Goal: Information Seeking & Learning: Learn about a topic

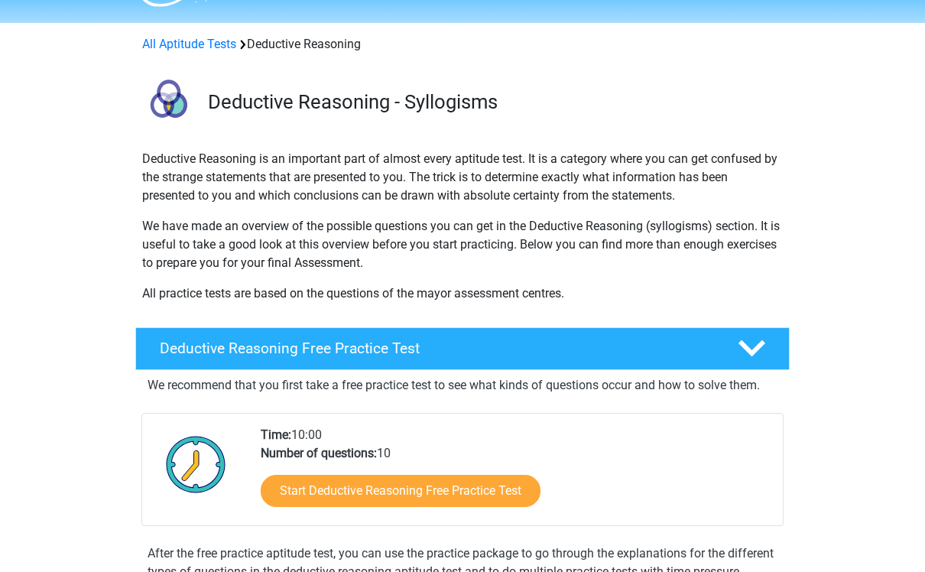
scroll to position [60, 0]
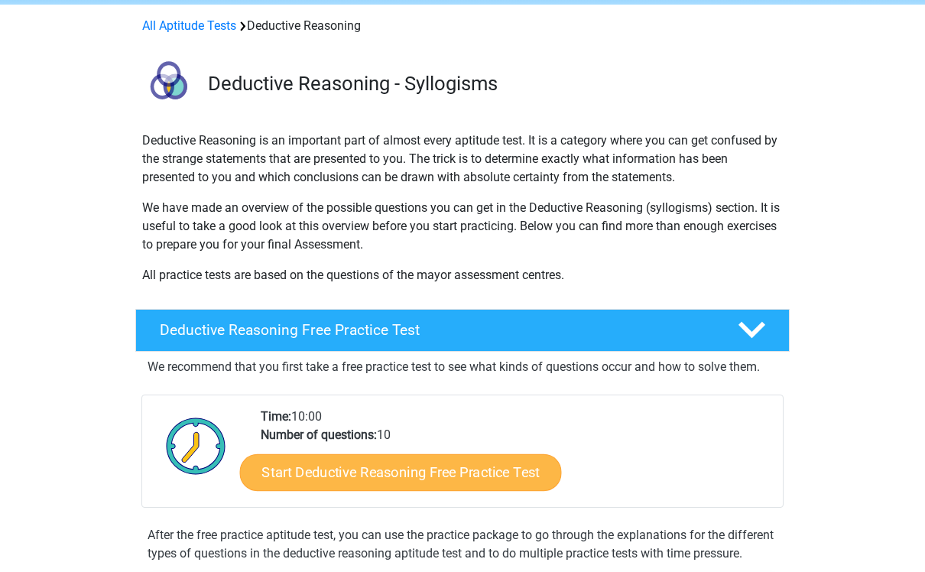
click at [305, 476] on link "Start Deductive Reasoning Free Practice Test" at bounding box center [401, 472] width 322 height 37
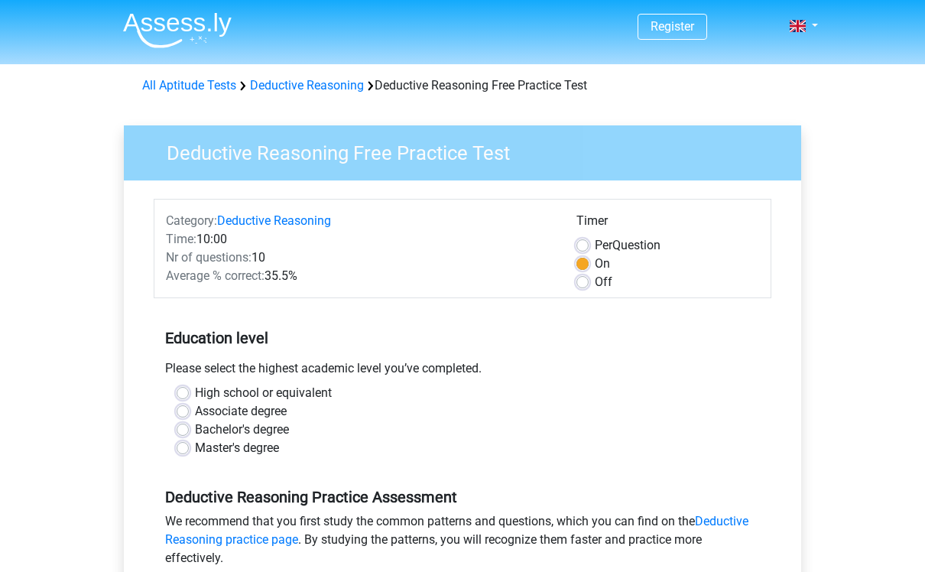
click at [195, 408] on label "Associate degree" at bounding box center [241, 411] width 92 height 18
click at [183, 408] on input "Associate degree" at bounding box center [183, 409] width 12 height 15
radio input "true"
click at [195, 392] on label "High school or equivalent" at bounding box center [263, 393] width 137 height 18
click at [177, 392] on input "High school or equivalent" at bounding box center [183, 391] width 12 height 15
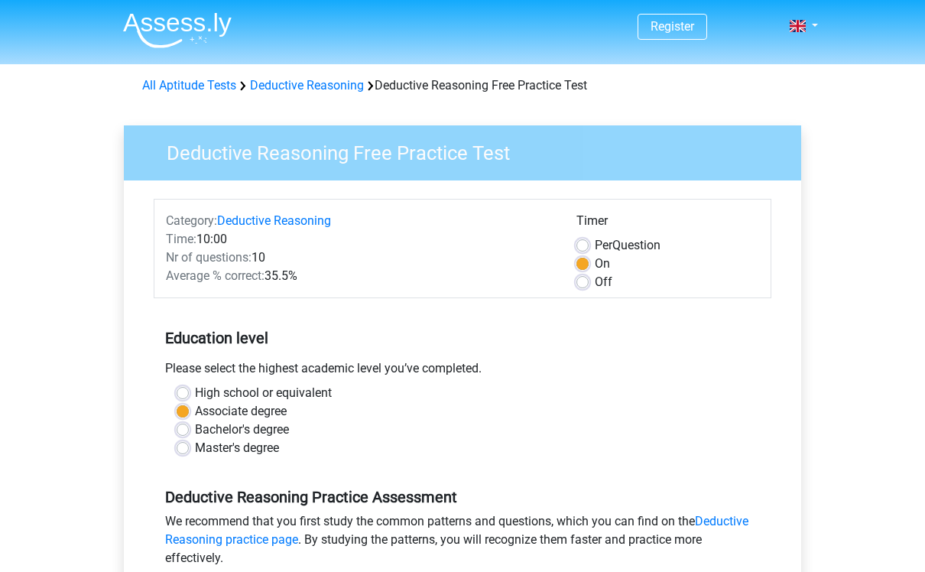
radio input "true"
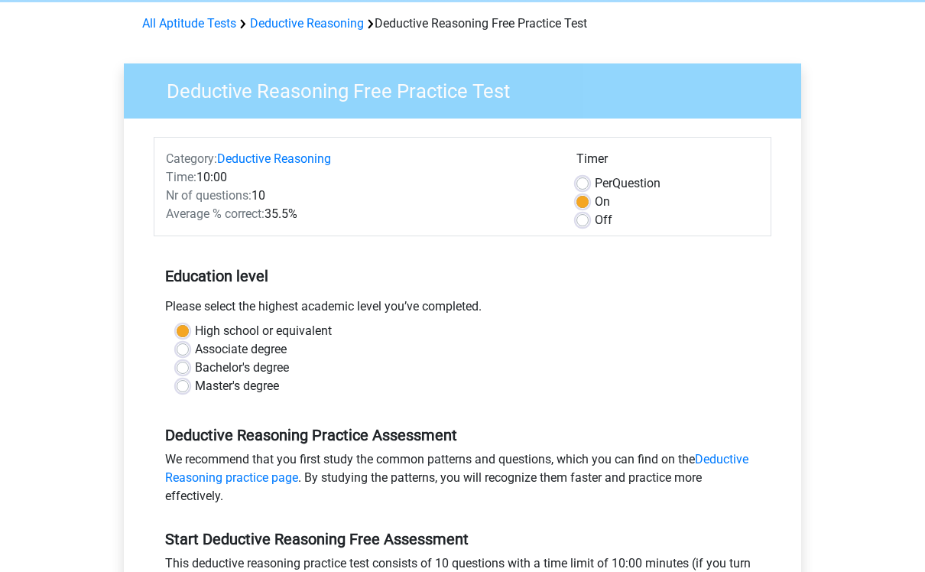
scroll to position [61, 0]
click at [595, 182] on label "Per Question" at bounding box center [628, 184] width 66 height 18
click at [589, 182] on input "Per Question" at bounding box center [583, 182] width 12 height 15
radio input "true"
click at [595, 198] on label "On" at bounding box center [602, 202] width 15 height 18
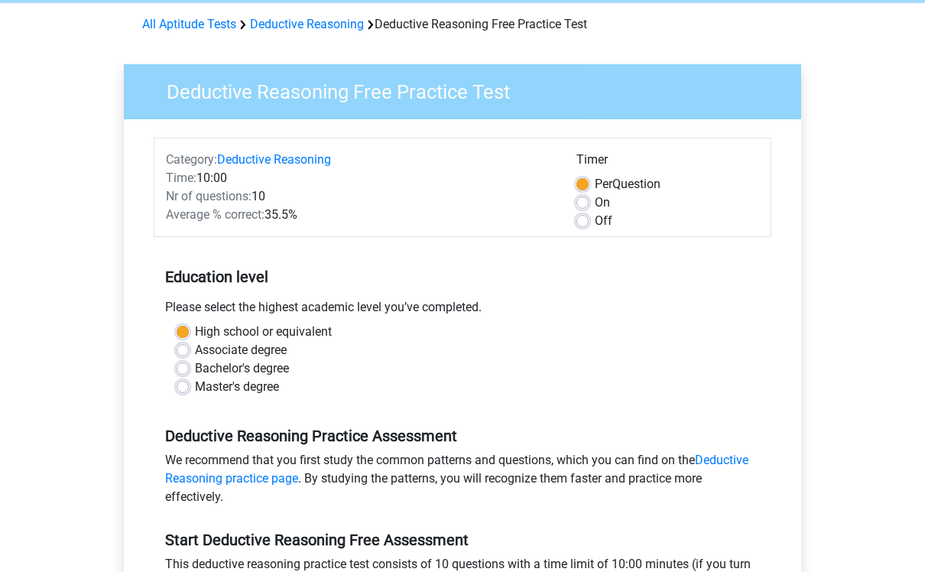
click at [589, 198] on input "On" at bounding box center [583, 200] width 12 height 15
radio input "true"
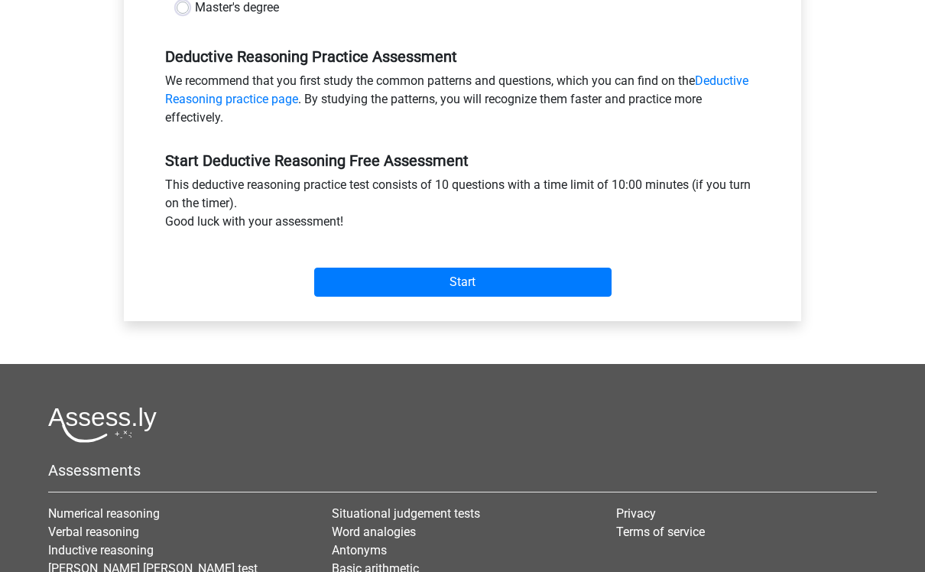
scroll to position [439, 0]
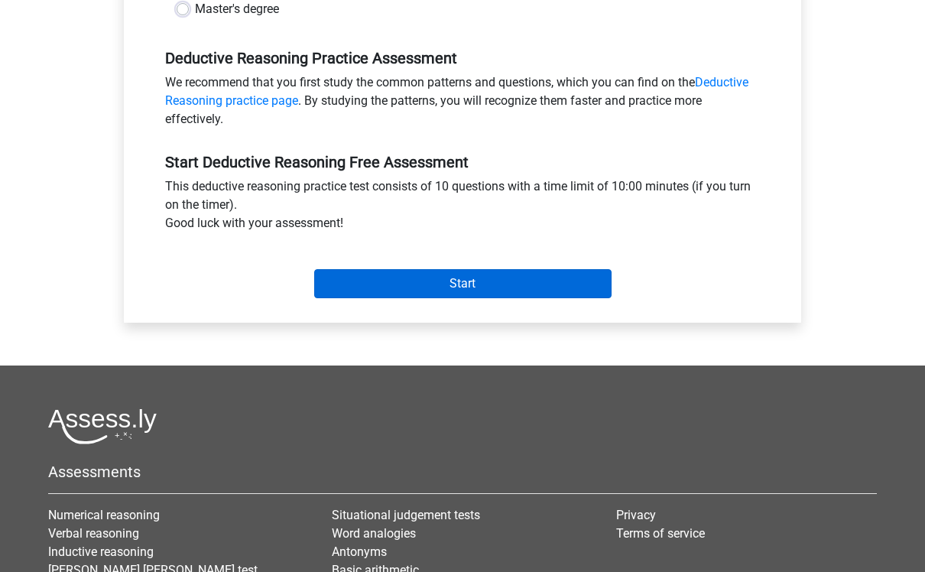
click at [584, 283] on input "Start" at bounding box center [463, 283] width 298 height 29
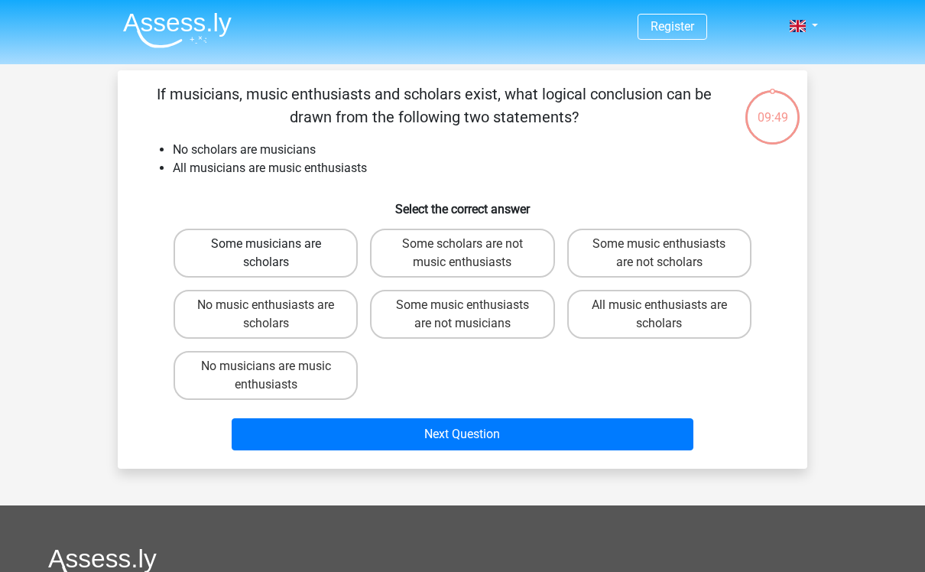
click at [223, 256] on label "Some musicians are scholars" at bounding box center [266, 253] width 184 height 49
click at [266, 254] on input "Some musicians are scholars" at bounding box center [271, 249] width 10 height 10
radio input "true"
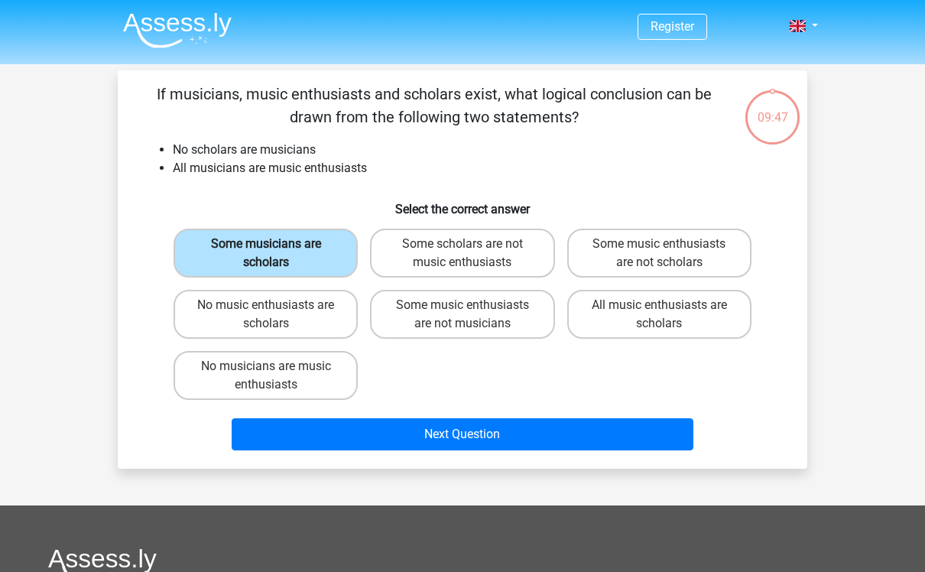
click at [213, 247] on label "Some musicians are scholars" at bounding box center [266, 253] width 184 height 49
click at [266, 247] on input "Some musicians are scholars" at bounding box center [271, 249] width 10 height 10
click at [209, 317] on label "No music enthusiasts are scholars" at bounding box center [266, 314] width 184 height 49
click at [266, 315] on input "No music enthusiasts are scholars" at bounding box center [271, 310] width 10 height 10
radio input "true"
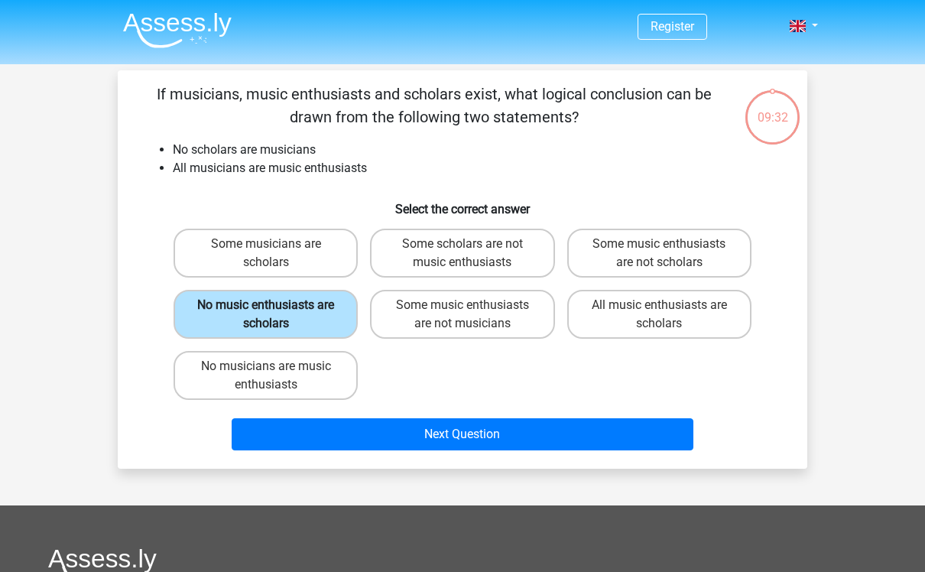
click at [268, 442] on button "Next Question" at bounding box center [463, 434] width 463 height 32
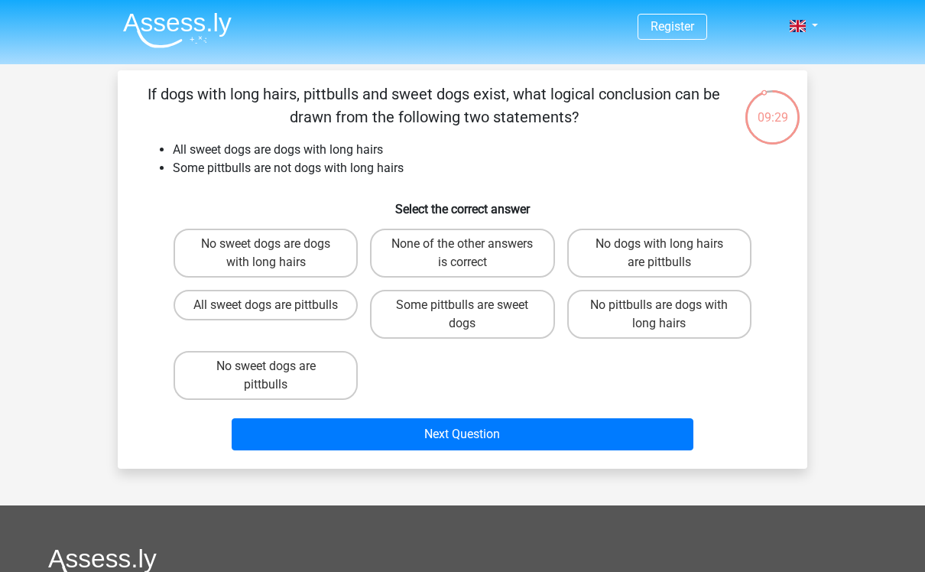
click at [249, 564] on div at bounding box center [462, 566] width 829 height 36
click at [218, 254] on label "No sweet dogs are dogs with long hairs" at bounding box center [266, 253] width 184 height 49
click at [266, 254] on input "No sweet dogs are dogs with long hairs" at bounding box center [271, 249] width 10 height 10
radio input "true"
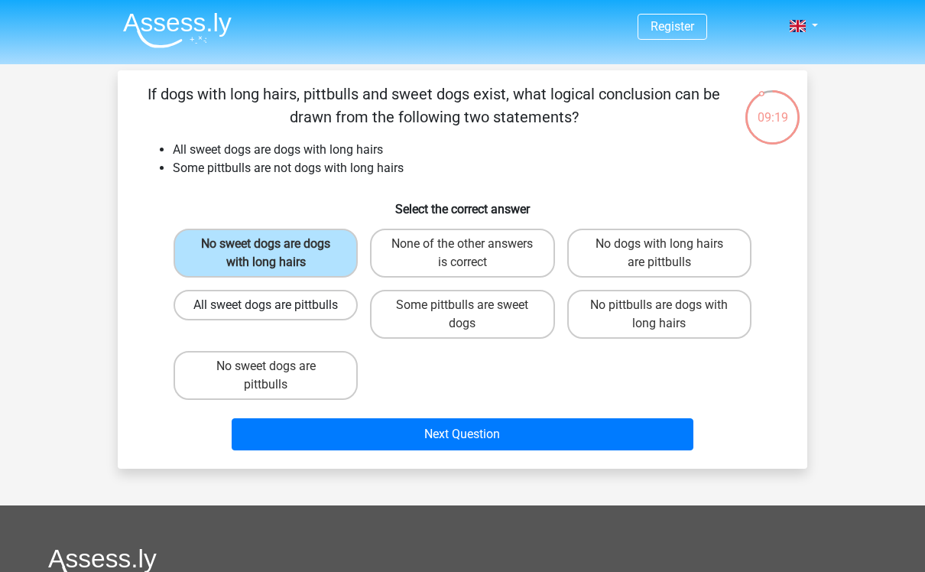
click at [245, 304] on label "All sweet dogs are pittbulls" at bounding box center [266, 305] width 184 height 31
click at [266, 305] on input "All sweet dogs are pittbulls" at bounding box center [271, 310] width 10 height 10
radio input "true"
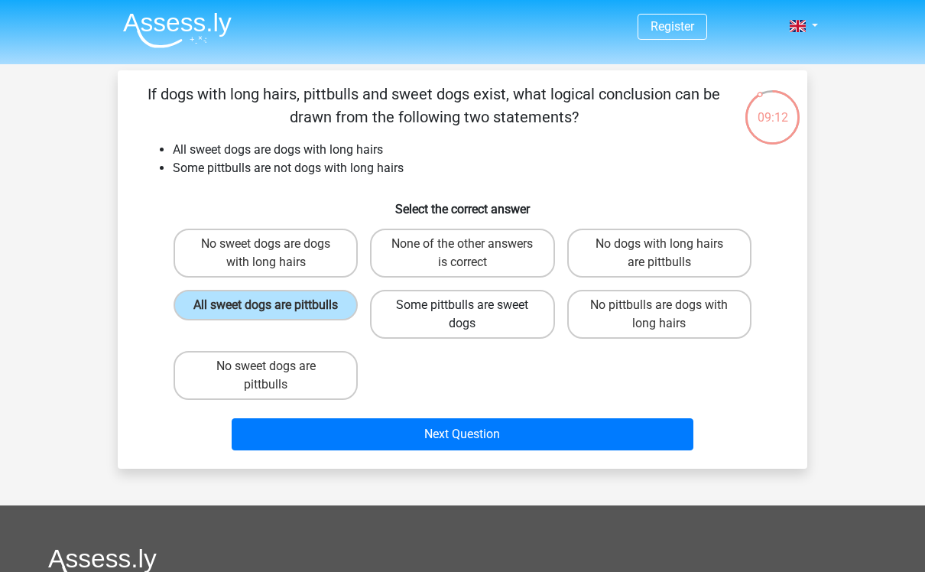
click at [383, 319] on label "Some pittbulls are sweet dogs" at bounding box center [462, 314] width 184 height 49
click at [463, 315] on input "Some pittbulls are sweet dogs" at bounding box center [468, 310] width 10 height 10
radio input "true"
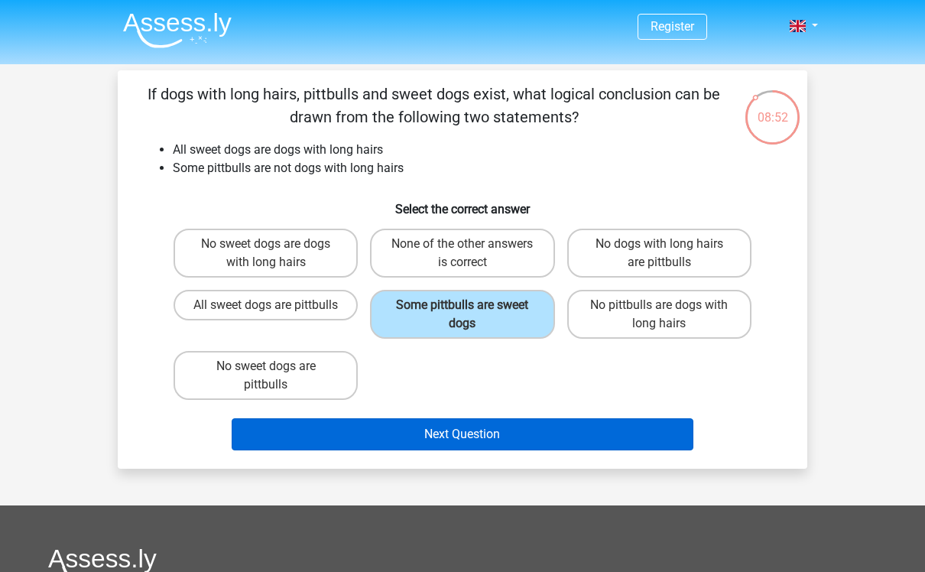
click at [382, 440] on button "Next Question" at bounding box center [463, 434] width 463 height 32
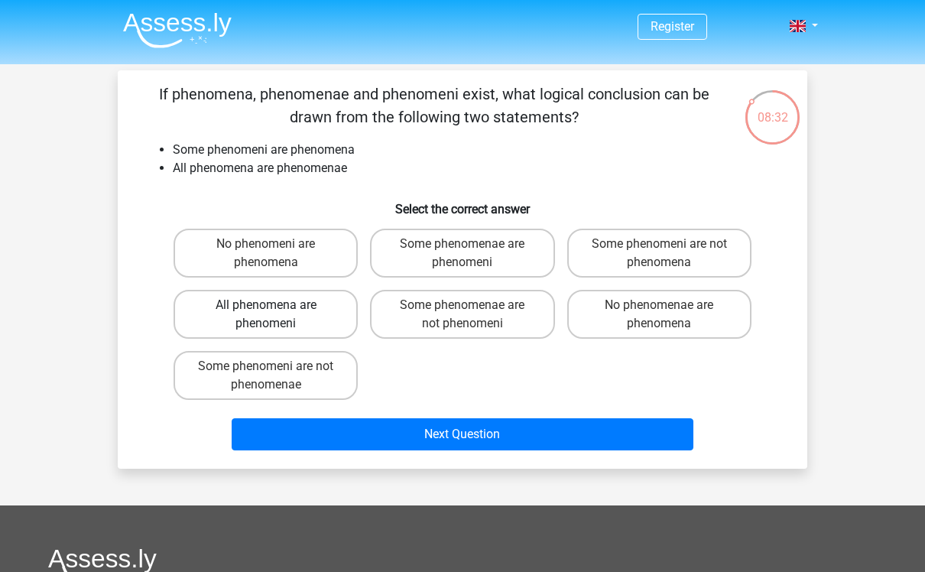
click at [203, 301] on label "All phenomena are phenomeni" at bounding box center [266, 314] width 184 height 49
click at [266, 305] on input "All phenomena are phenomeni" at bounding box center [271, 310] width 10 height 10
radio input "true"
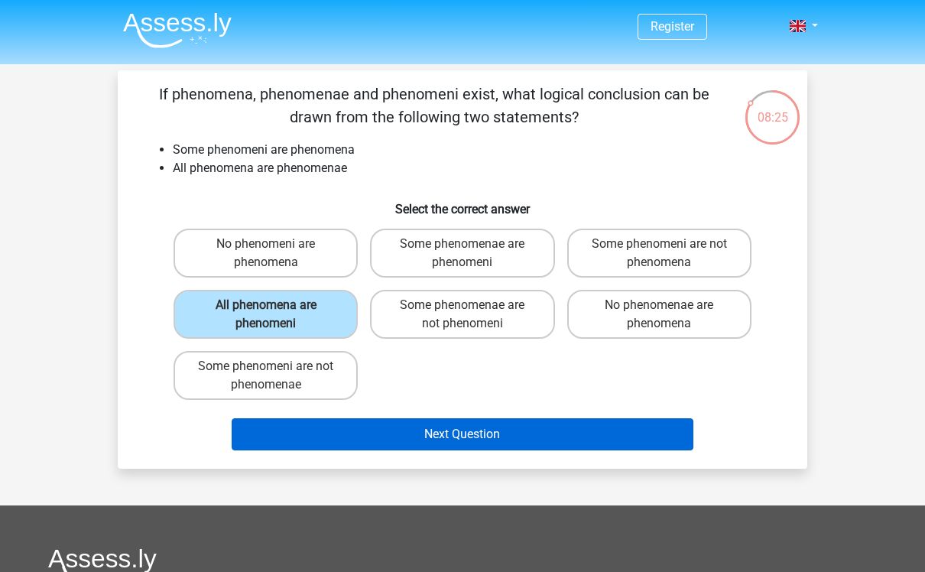
click at [293, 418] on button "Next Question" at bounding box center [463, 434] width 463 height 32
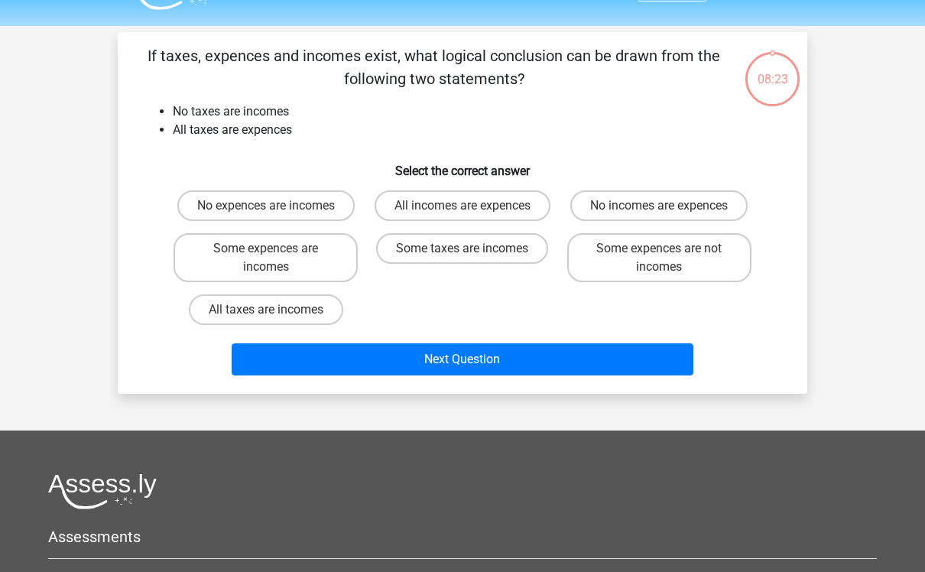
scroll to position [37, 0]
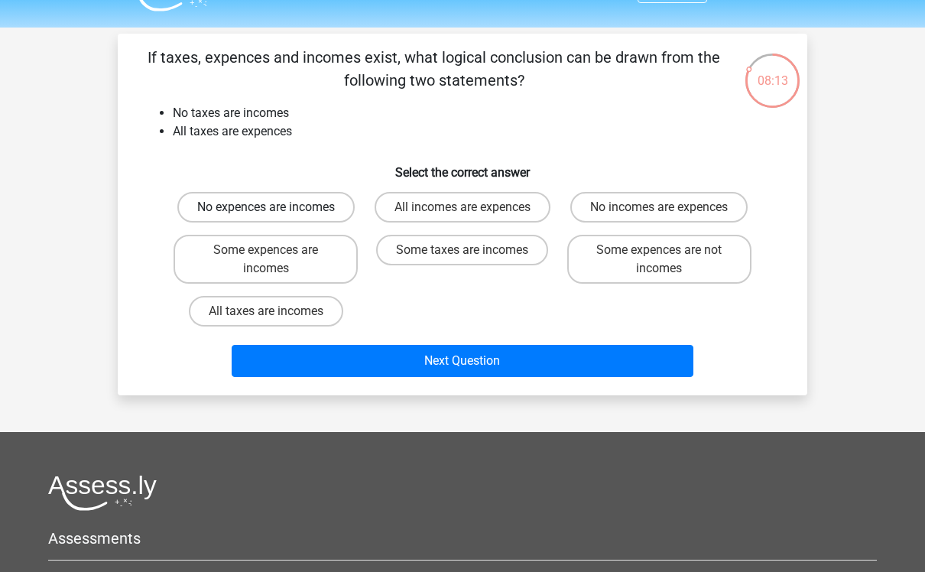
click at [191, 211] on label "No expences are incomes" at bounding box center [265, 207] width 177 height 31
click at [266, 211] on input "No expences are incomes" at bounding box center [271, 212] width 10 height 10
radio input "true"
click at [203, 282] on label "Some expences are incomes" at bounding box center [266, 259] width 184 height 49
click at [266, 260] on input "Some expences are incomes" at bounding box center [271, 255] width 10 height 10
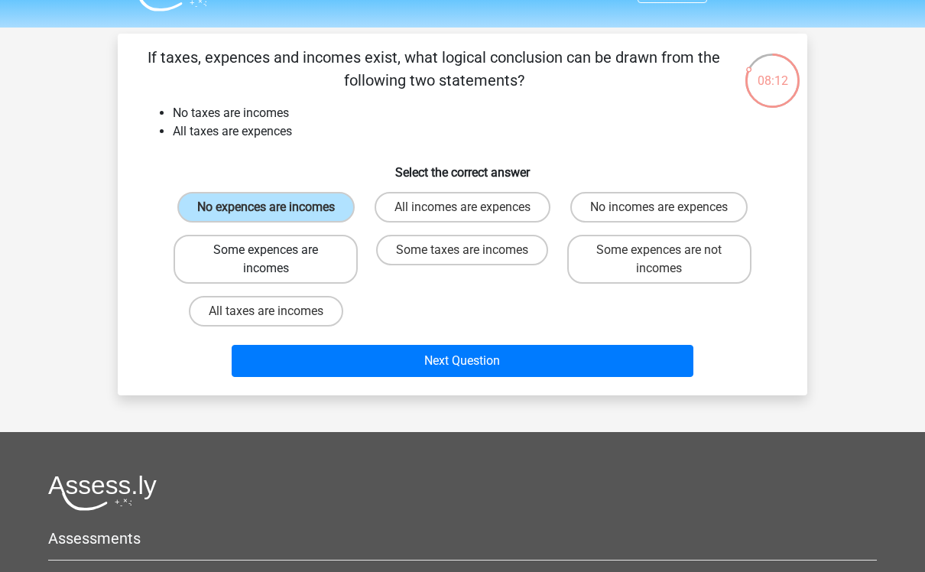
radio input "true"
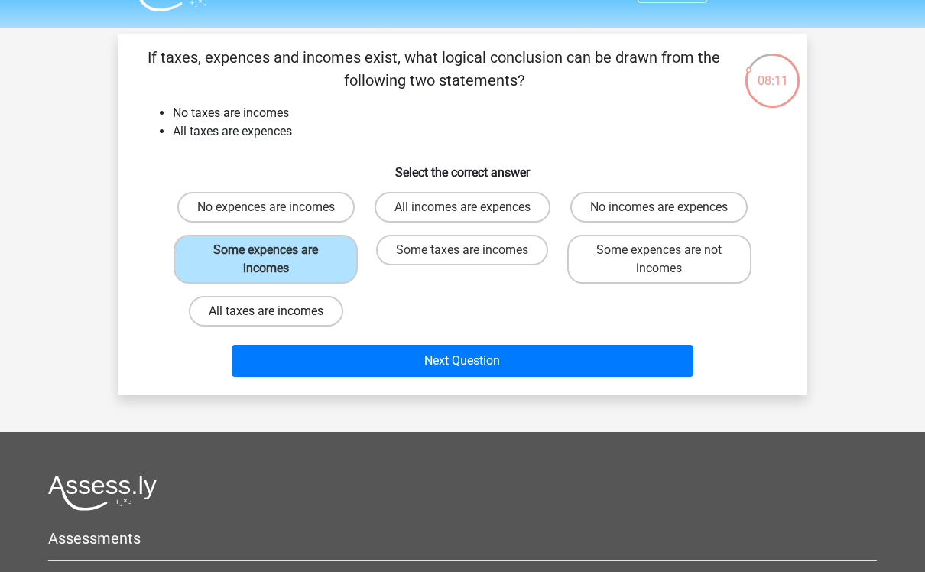
click at [210, 307] on label "All taxes are incomes" at bounding box center [266, 311] width 154 height 31
click at [266, 311] on input "All taxes are incomes" at bounding box center [271, 316] width 10 height 10
radio input "true"
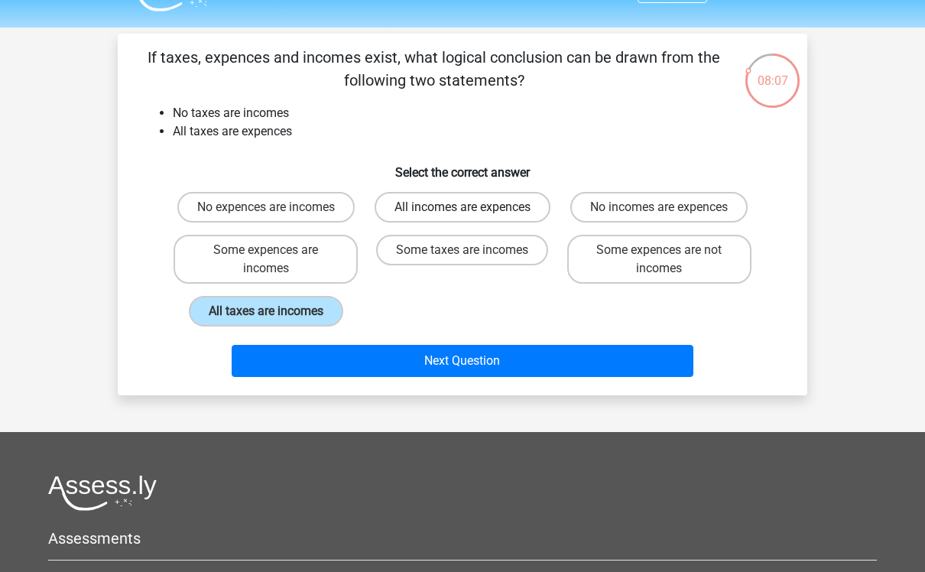
click at [535, 213] on label "All incomes are expences" at bounding box center [463, 207] width 176 height 31
click at [473, 213] on input "All incomes are expences" at bounding box center [468, 212] width 10 height 10
radio input "true"
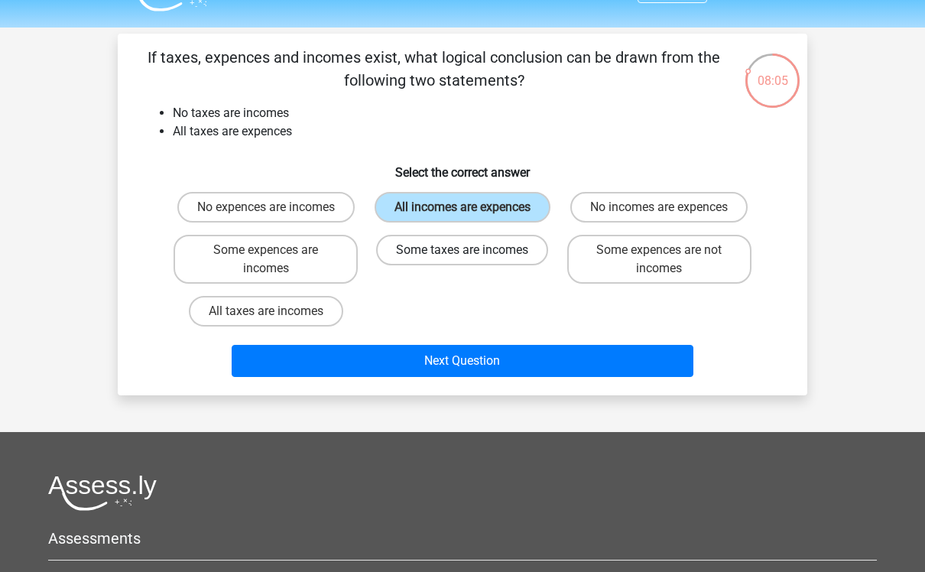
click at [529, 264] on label "Some taxes are incomes" at bounding box center [462, 250] width 172 height 31
click at [473, 260] on input "Some taxes are incomes" at bounding box center [468, 255] width 10 height 10
radio input "true"
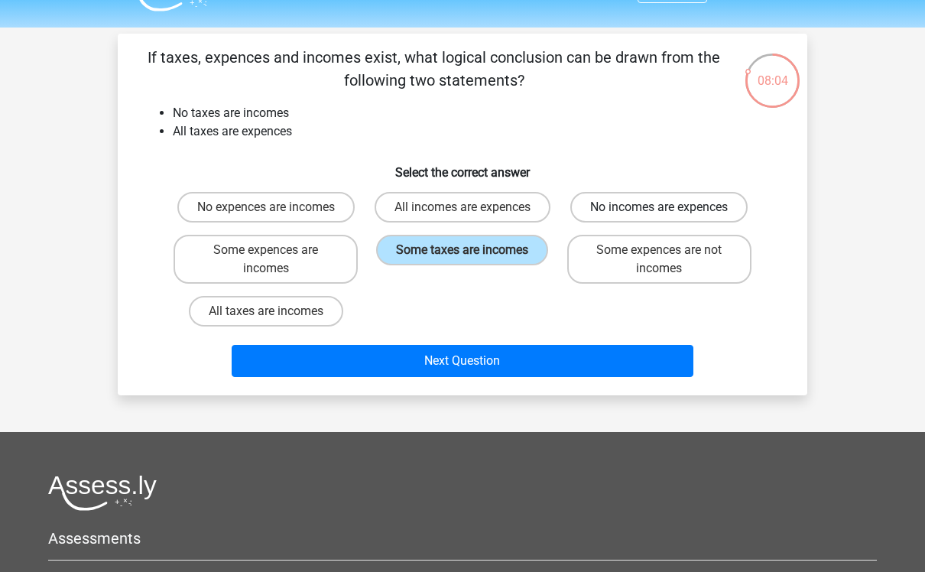
click at [717, 204] on label "No incomes are expences" at bounding box center [659, 207] width 177 height 31
click at [669, 207] on input "No incomes are expences" at bounding box center [664, 212] width 10 height 10
radio input "true"
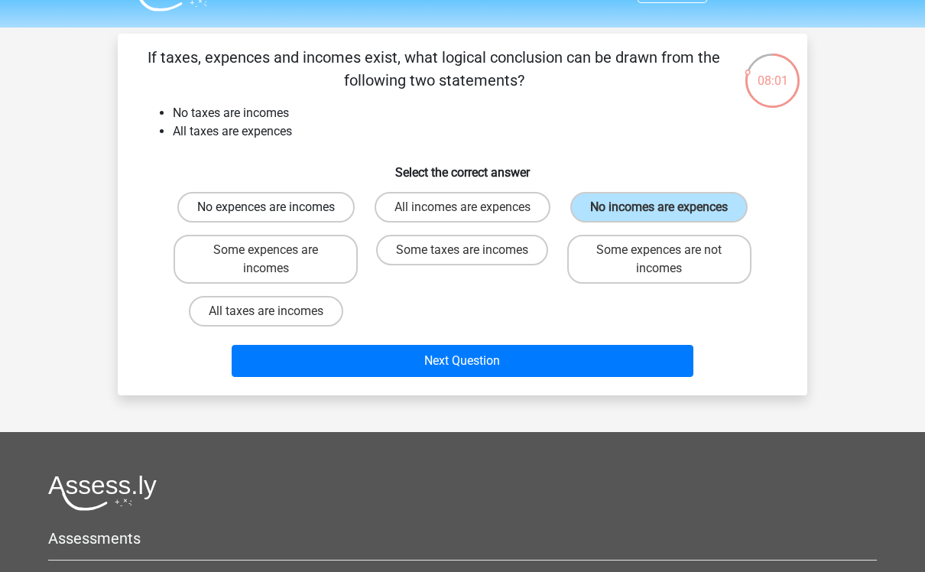
click at [200, 207] on label "No expences are incomes" at bounding box center [265, 207] width 177 height 31
click at [266, 207] on input "No expences are incomes" at bounding box center [271, 212] width 10 height 10
radio input "true"
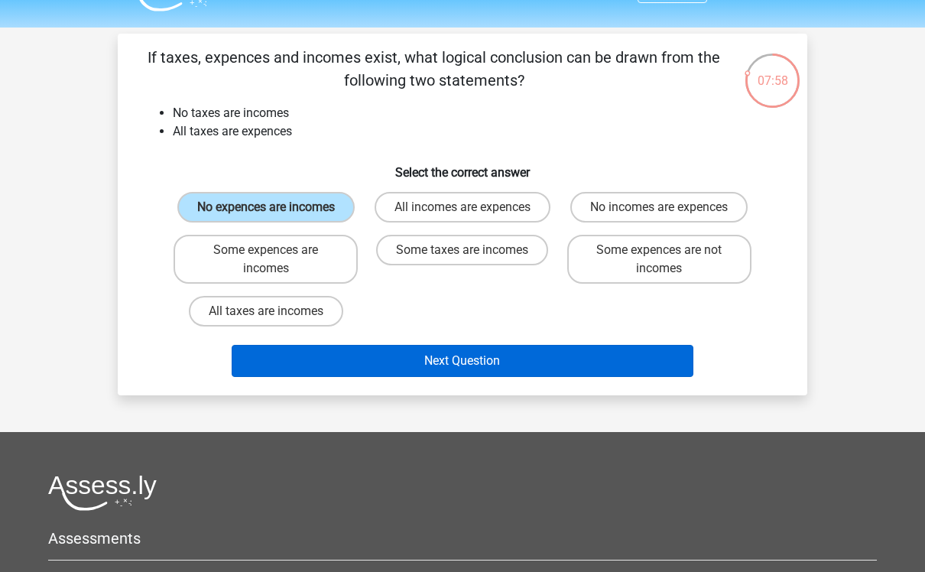
click at [276, 377] on button "Next Question" at bounding box center [463, 361] width 463 height 32
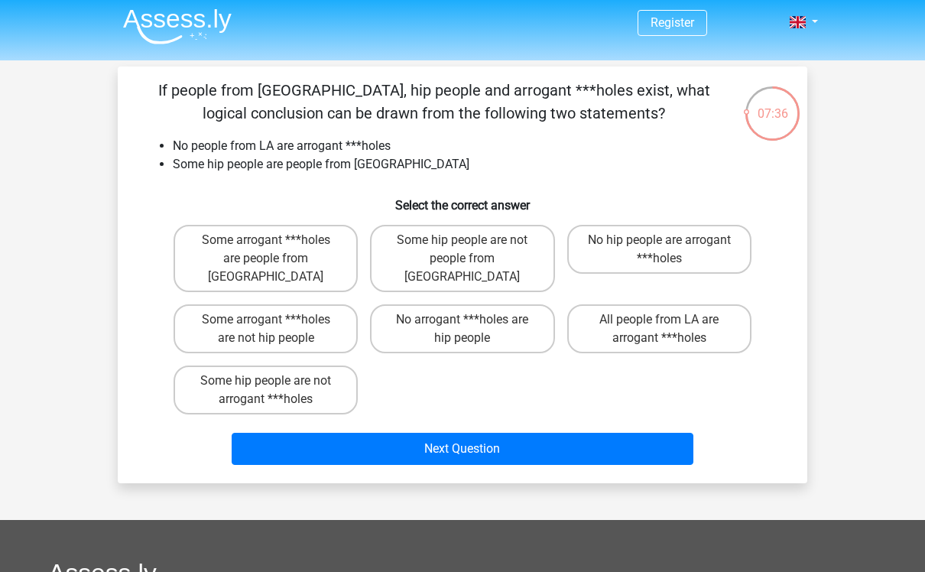
scroll to position [0, 0]
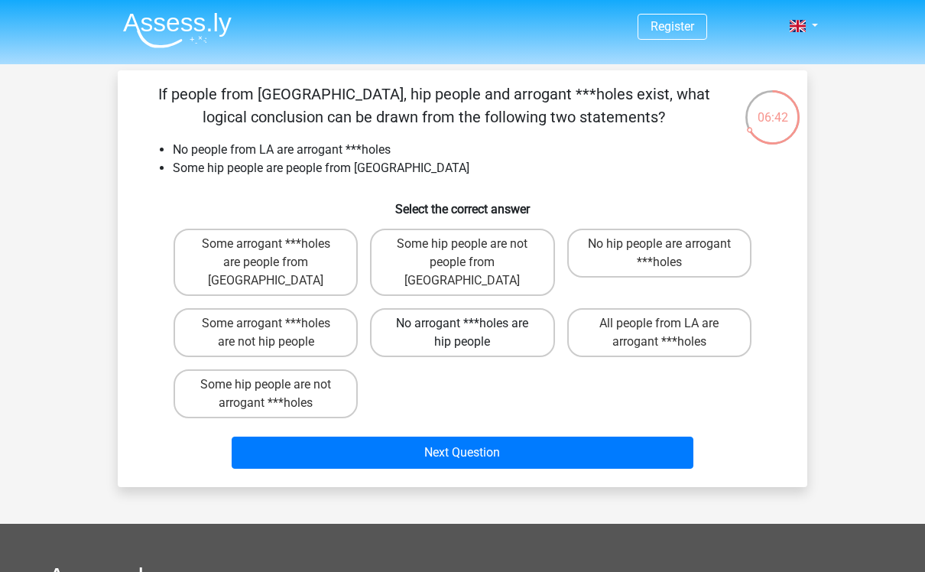
click at [519, 330] on label "No arrogant ***holes are hip people" at bounding box center [462, 332] width 184 height 49
click at [473, 330] on input "No arrogant ***holes are hip people" at bounding box center [468, 329] width 10 height 10
radio input "true"
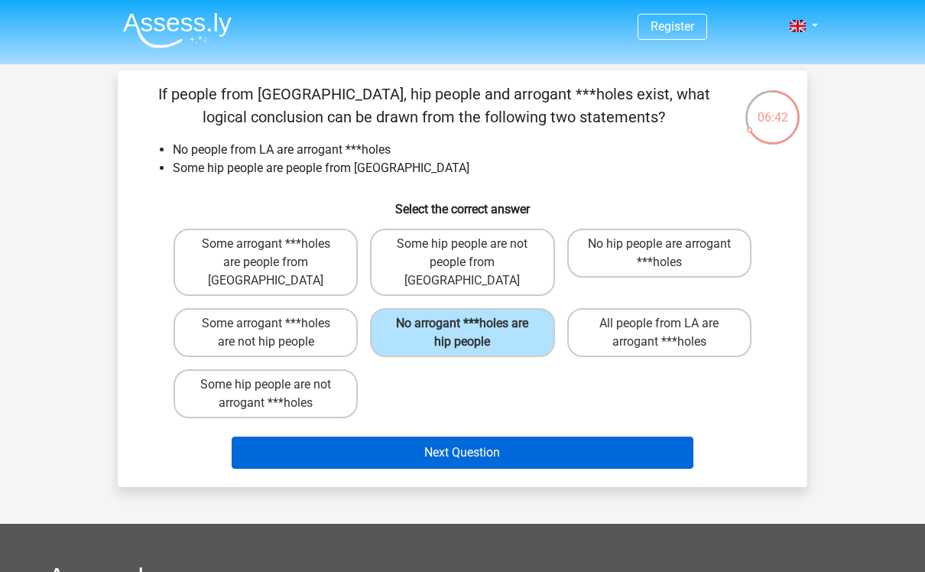
click at [538, 443] on button "Next Question" at bounding box center [463, 453] width 463 height 32
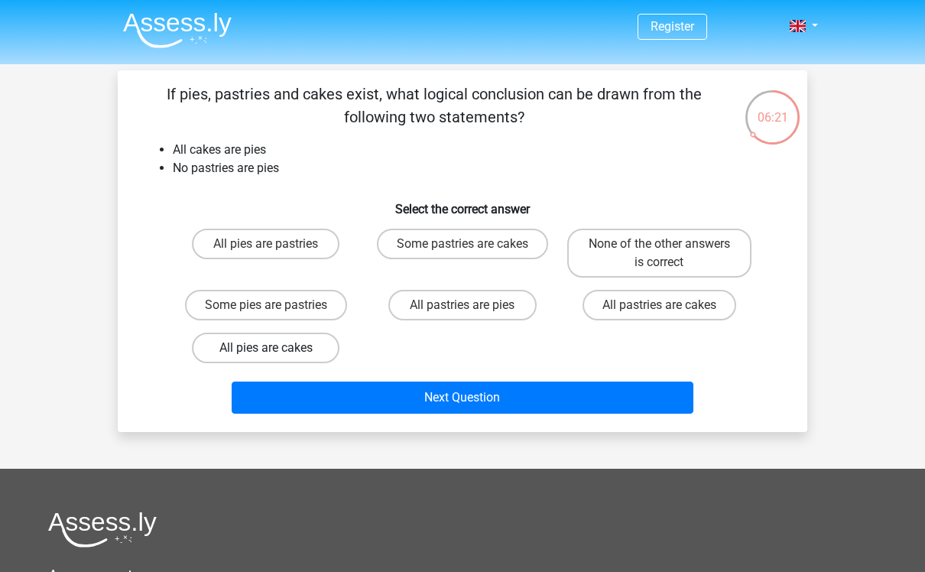
click at [319, 346] on label "All pies are cakes" at bounding box center [266, 348] width 148 height 31
click at [276, 348] on input "All pies are cakes" at bounding box center [271, 353] width 10 height 10
radio input "true"
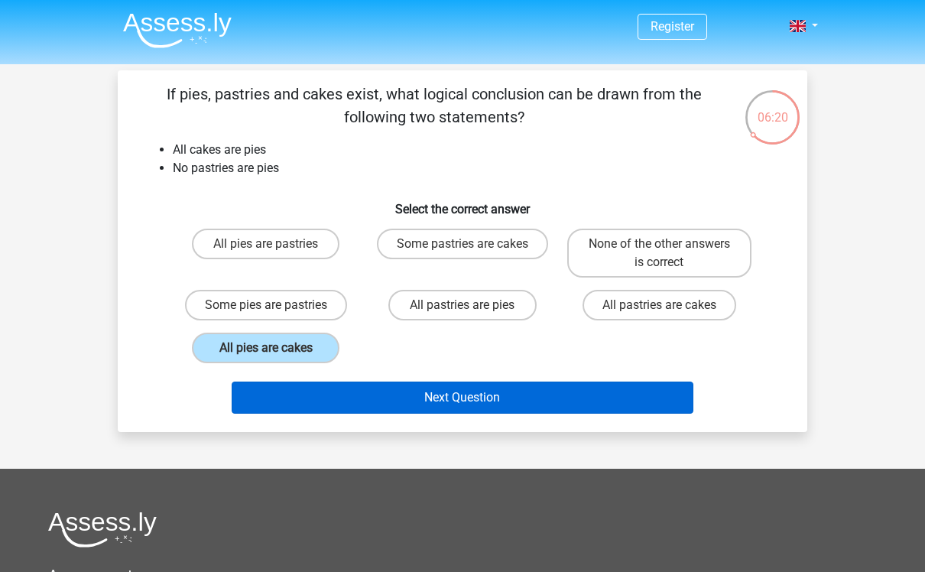
click at [409, 402] on button "Next Question" at bounding box center [463, 398] width 463 height 32
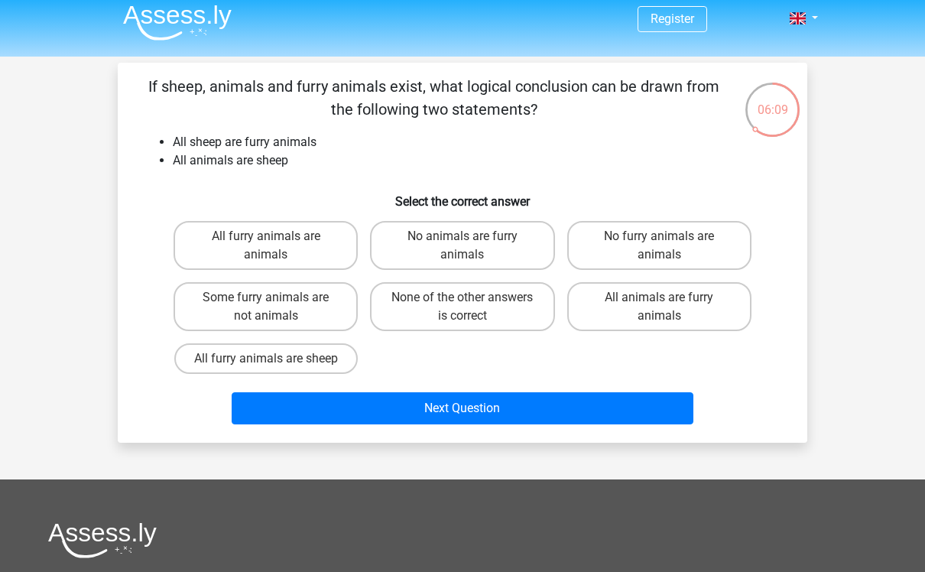
scroll to position [9, 0]
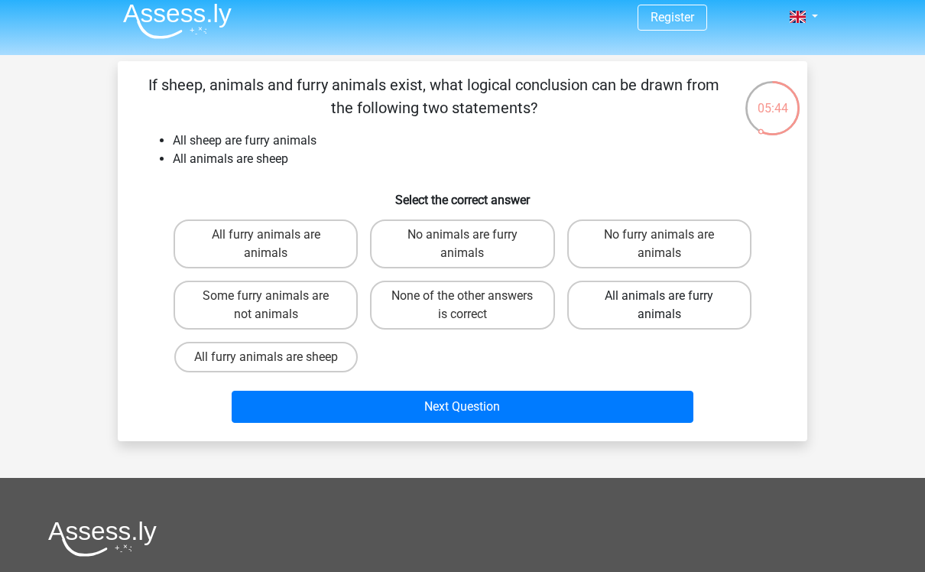
click at [736, 306] on label "All animals are furry animals" at bounding box center [659, 305] width 184 height 49
click at [669, 306] on input "All animals are furry animals" at bounding box center [664, 301] width 10 height 10
radio input "true"
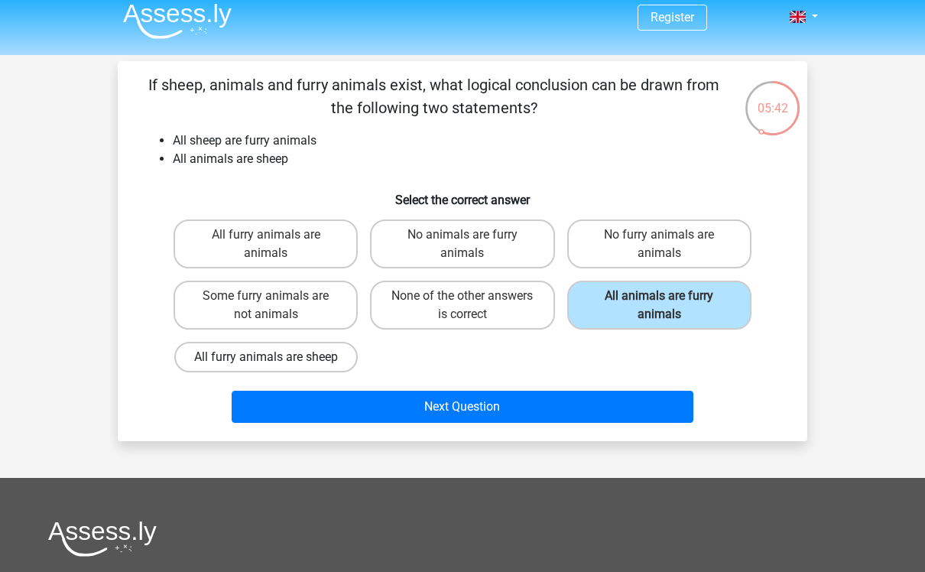
click at [335, 360] on label "All furry animals are sheep" at bounding box center [266, 357] width 184 height 31
click at [276, 360] on input "All furry animals are sheep" at bounding box center [271, 362] width 10 height 10
radio input "true"
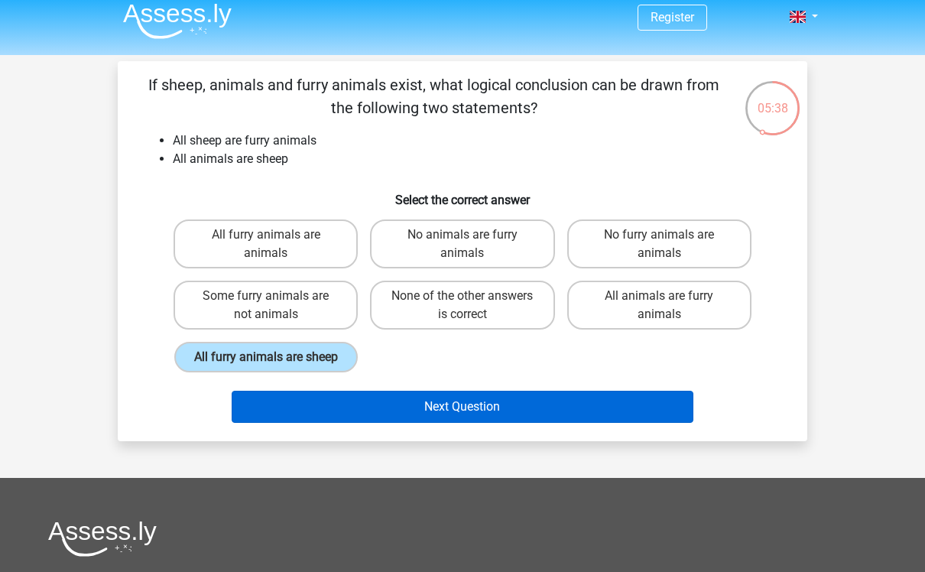
click at [397, 423] on button "Next Question" at bounding box center [463, 407] width 463 height 32
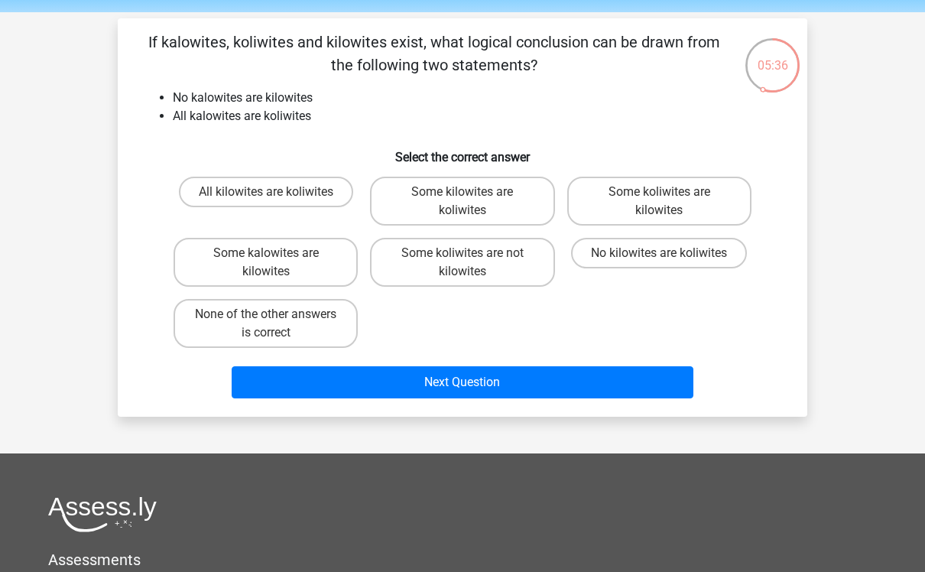
scroll to position [53, 0]
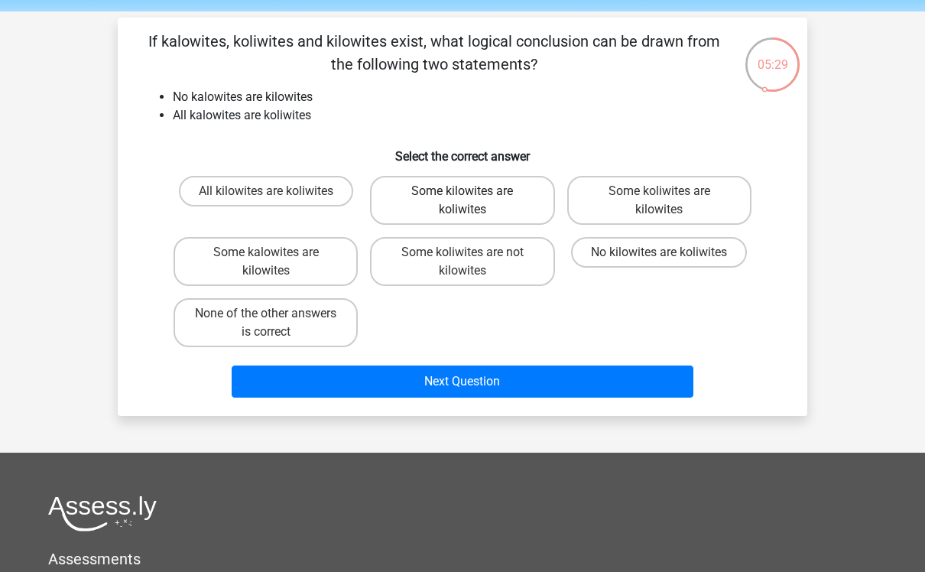
click at [512, 190] on label "Some kilowites are koliwites" at bounding box center [462, 200] width 184 height 49
click at [473, 191] on input "Some kilowites are koliwites" at bounding box center [468, 196] width 10 height 10
radio input "true"
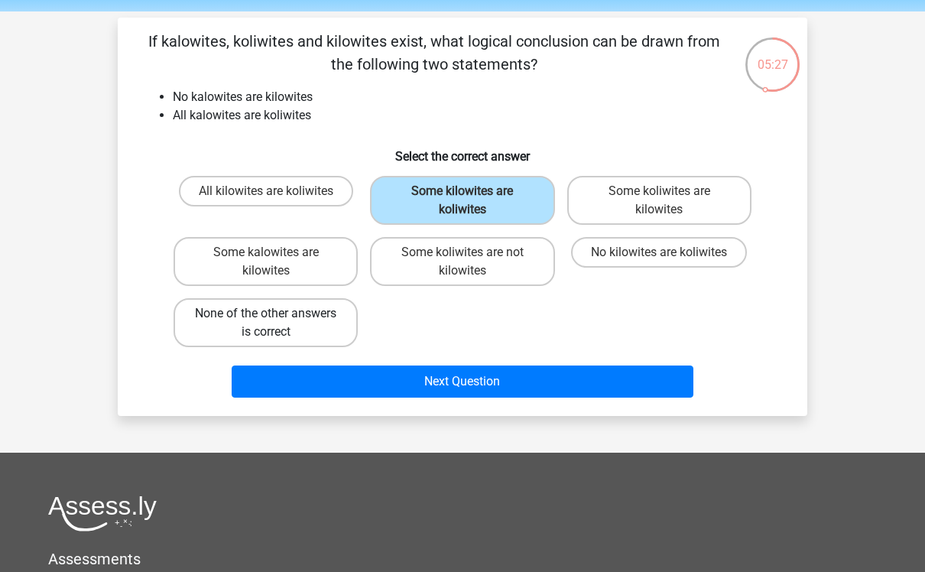
click at [339, 327] on label "None of the other answers is correct" at bounding box center [266, 322] width 184 height 49
click at [276, 324] on input "None of the other answers is correct" at bounding box center [271, 319] width 10 height 10
radio input "true"
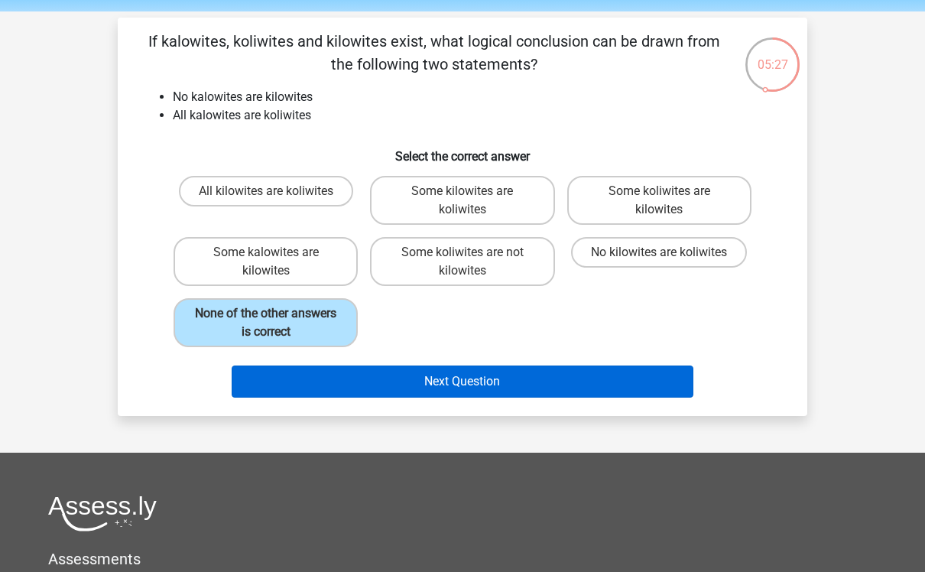
click at [455, 398] on button "Next Question" at bounding box center [463, 382] width 463 height 32
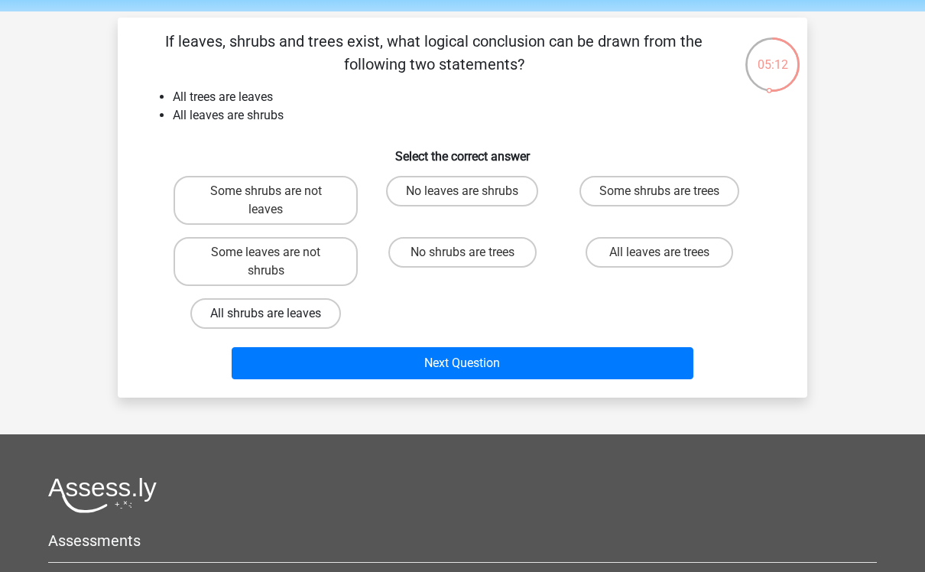
click at [319, 327] on label "All shrubs are leaves" at bounding box center [265, 313] width 151 height 31
click at [276, 324] on input "All shrubs are leaves" at bounding box center [271, 319] width 10 height 10
radio input "true"
click at [499, 259] on label "No shrubs are trees" at bounding box center [463, 252] width 148 height 31
click at [473, 259] on input "No shrubs are trees" at bounding box center [468, 257] width 10 height 10
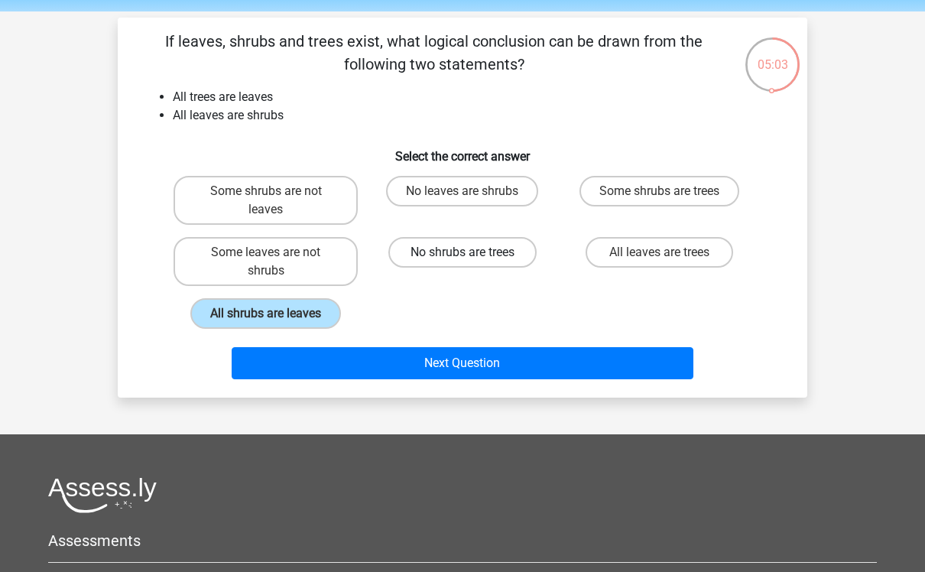
radio input "true"
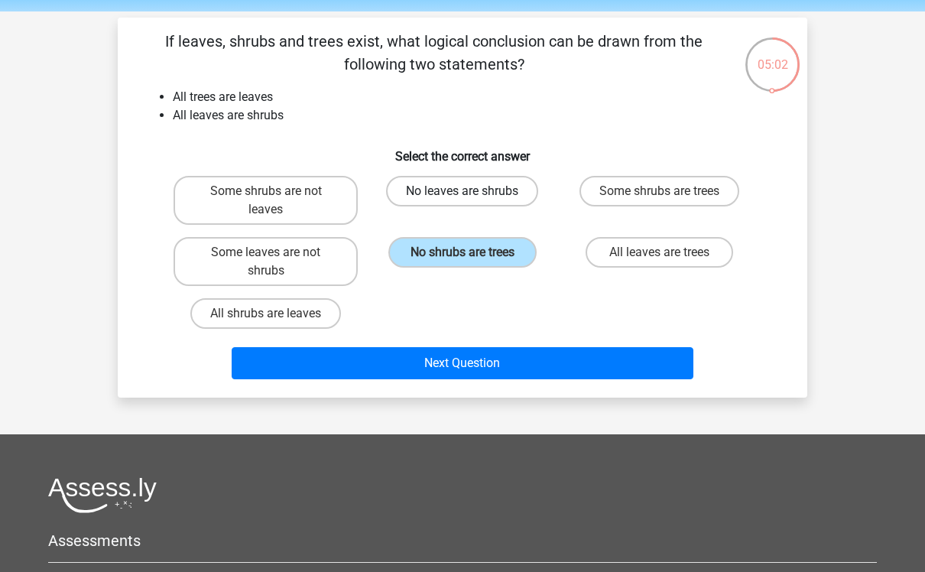
click at [534, 198] on label "No leaves are shrubs" at bounding box center [462, 191] width 152 height 31
click at [473, 198] on input "No leaves are shrubs" at bounding box center [468, 196] width 10 height 10
radio input "true"
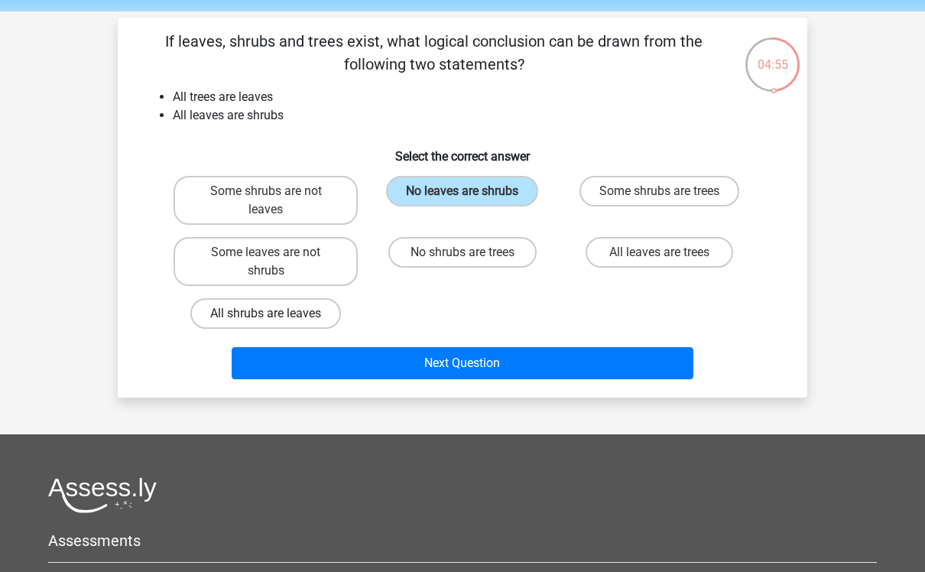
click at [317, 326] on label "All shrubs are leaves" at bounding box center [265, 313] width 151 height 31
click at [276, 324] on input "All shrubs are leaves" at bounding box center [271, 319] width 10 height 10
radio input "true"
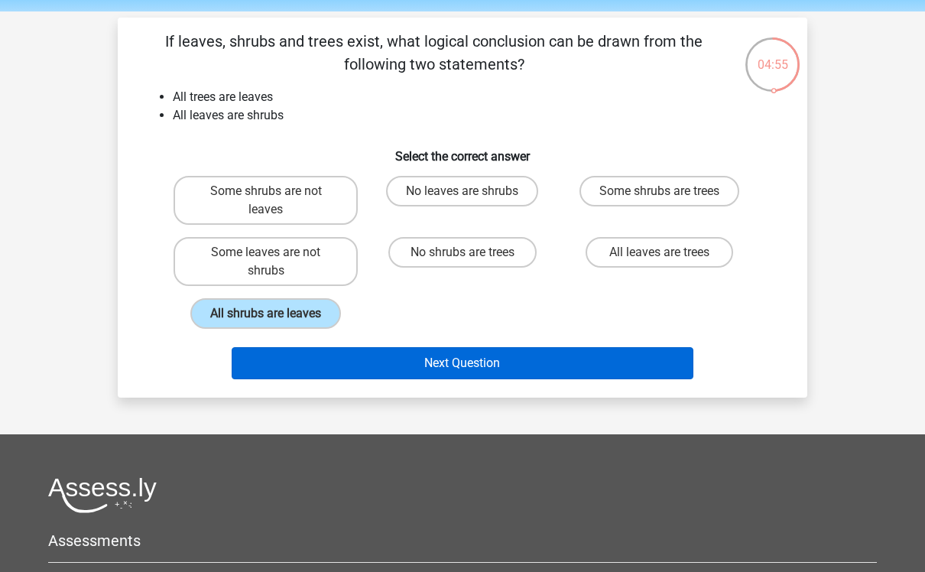
click at [384, 353] on button "Next Question" at bounding box center [463, 363] width 463 height 32
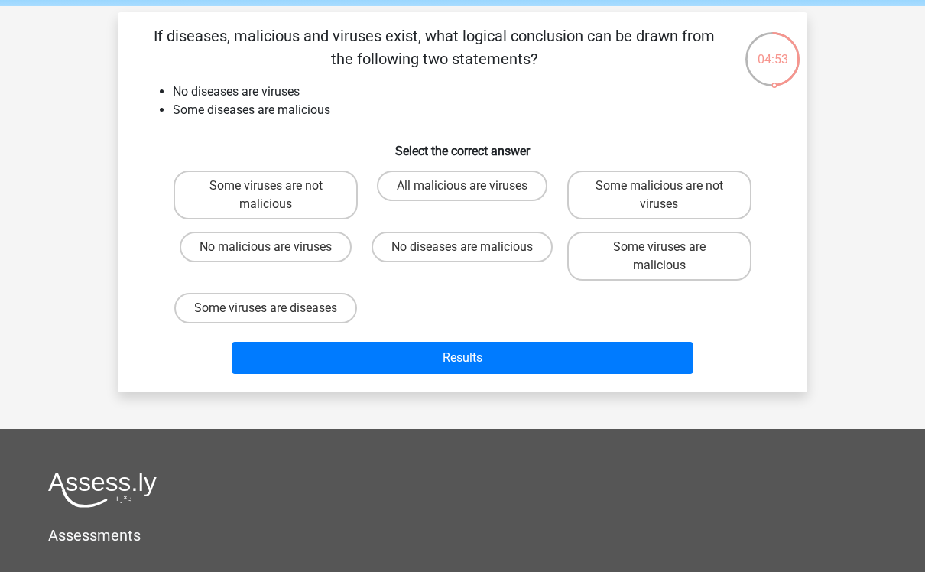
scroll to position [57, 0]
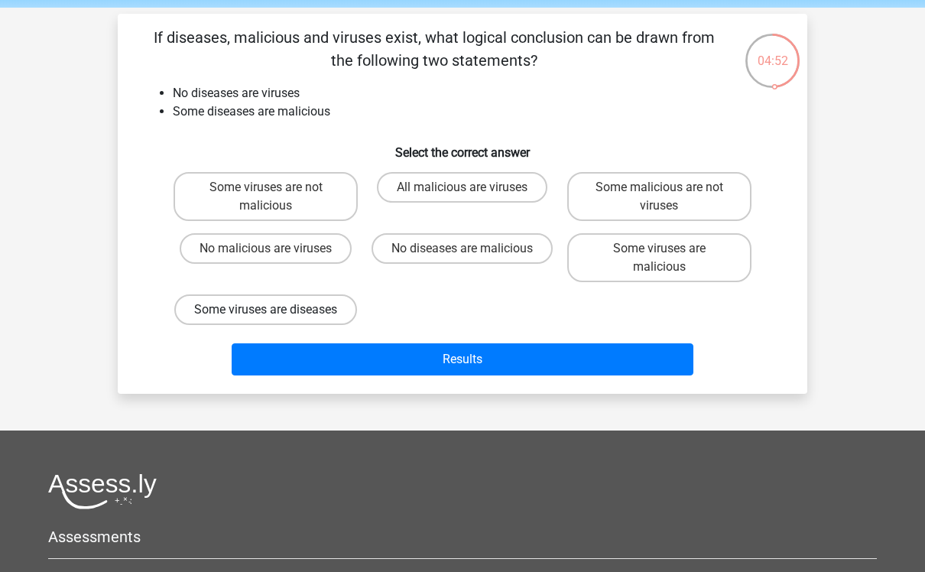
click at [334, 325] on label "Some viruses are diseases" at bounding box center [265, 309] width 183 height 31
click at [276, 320] on input "Some viruses are diseases" at bounding box center [271, 315] width 10 height 10
radio input "true"
click at [717, 275] on label "Some viruses are malicious" at bounding box center [659, 257] width 184 height 49
click at [669, 258] on input "Some viruses are malicious" at bounding box center [664, 254] width 10 height 10
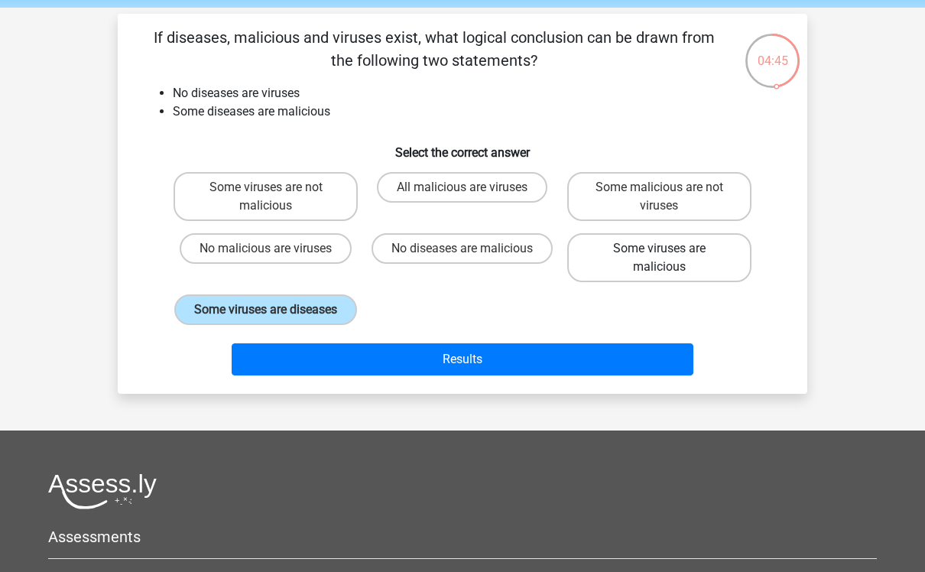
radio input "true"
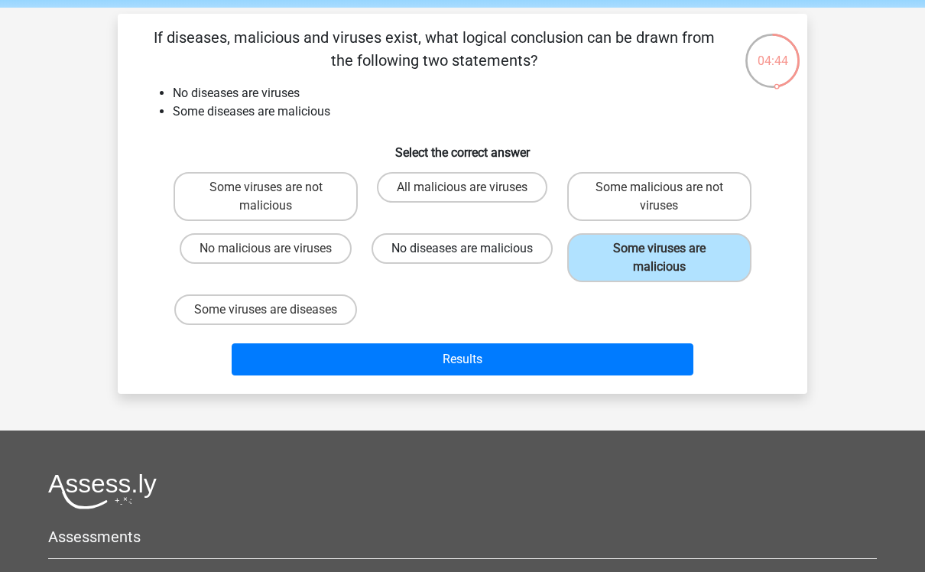
click at [504, 260] on label "No diseases are malicious" at bounding box center [462, 248] width 181 height 31
click at [473, 258] on input "No diseases are malicious" at bounding box center [468, 254] width 10 height 10
radio input "true"
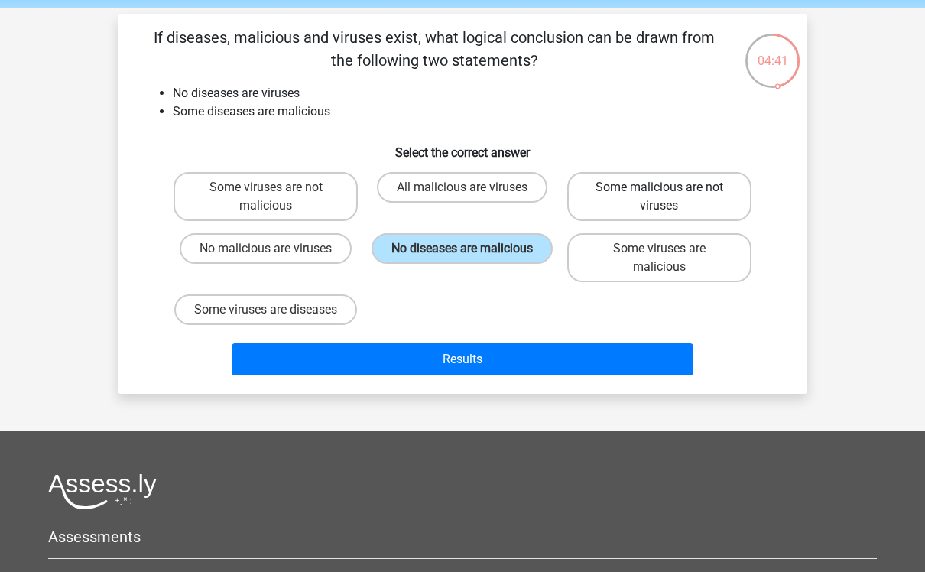
click at [605, 204] on label "Some malicious are not viruses" at bounding box center [659, 196] width 184 height 49
click at [659, 197] on input "Some malicious are not viruses" at bounding box center [664, 192] width 10 height 10
radio input "true"
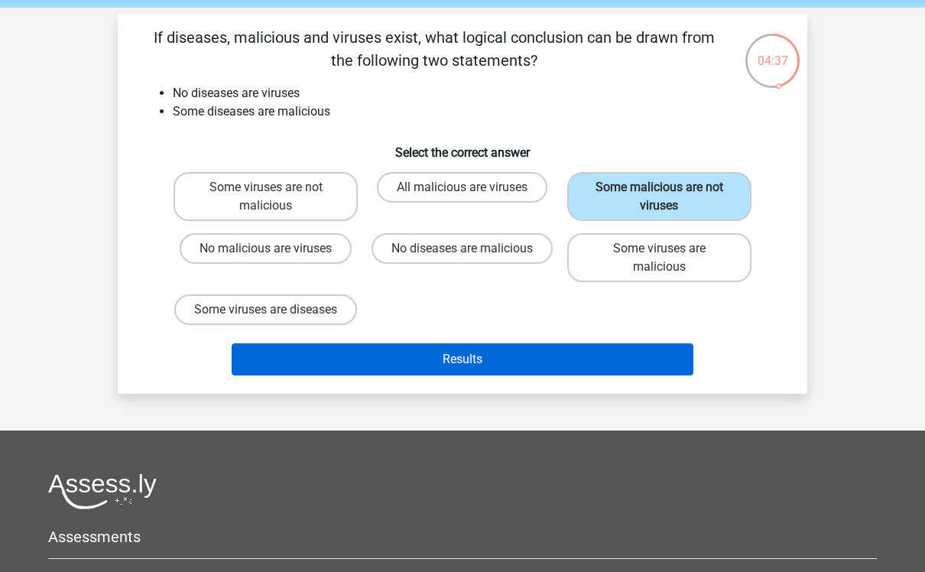
click at [525, 376] on button "Results" at bounding box center [463, 359] width 463 height 32
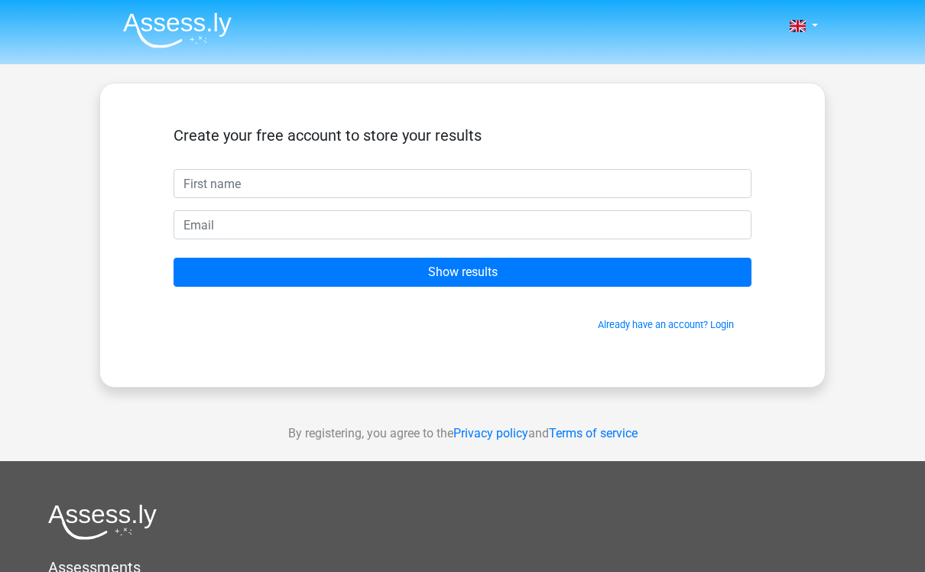
scroll to position [66, 0]
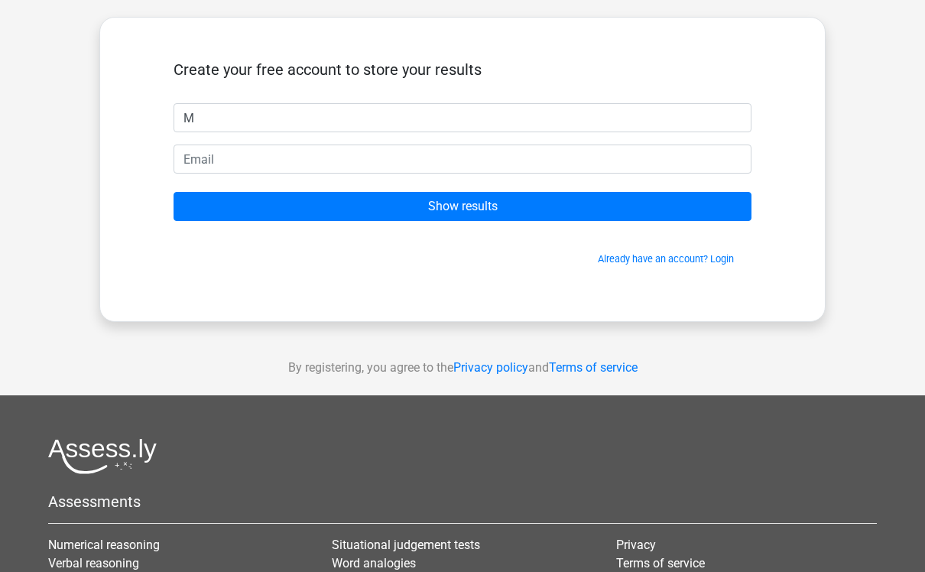
type input "M"
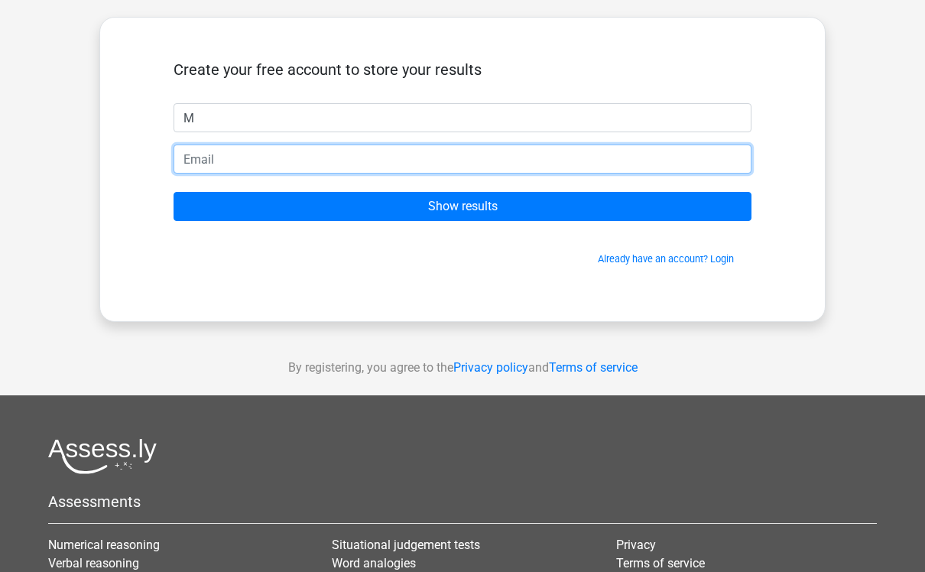
click at [213, 147] on input "email" at bounding box center [463, 159] width 578 height 29
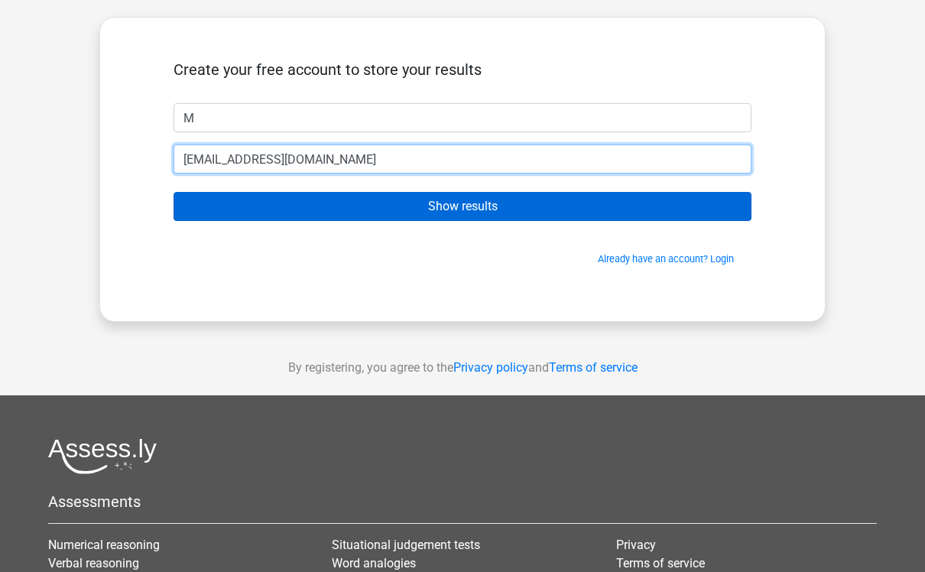
type input "15bmohhas17@b.alsahwa.edu.om"
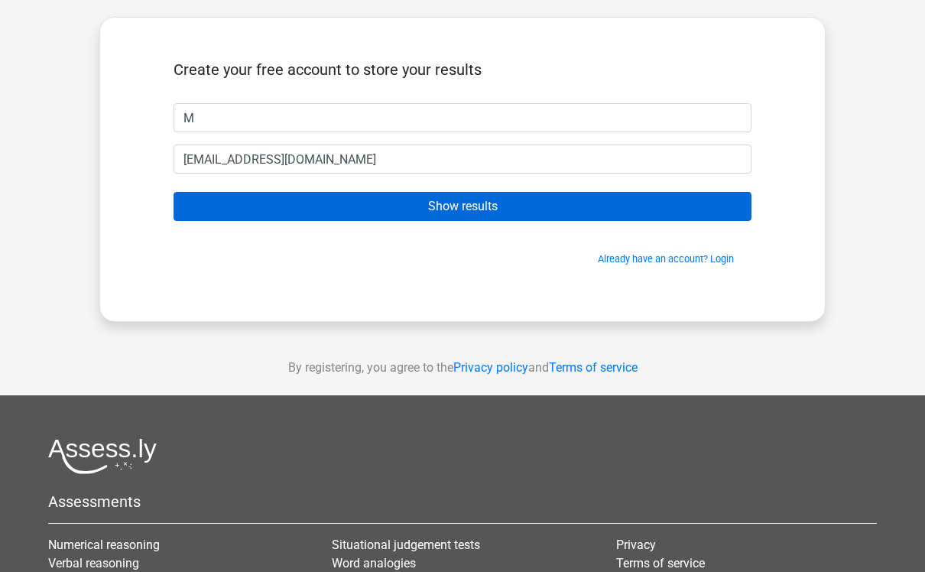
click at [216, 198] on input "Show results" at bounding box center [463, 206] width 578 height 29
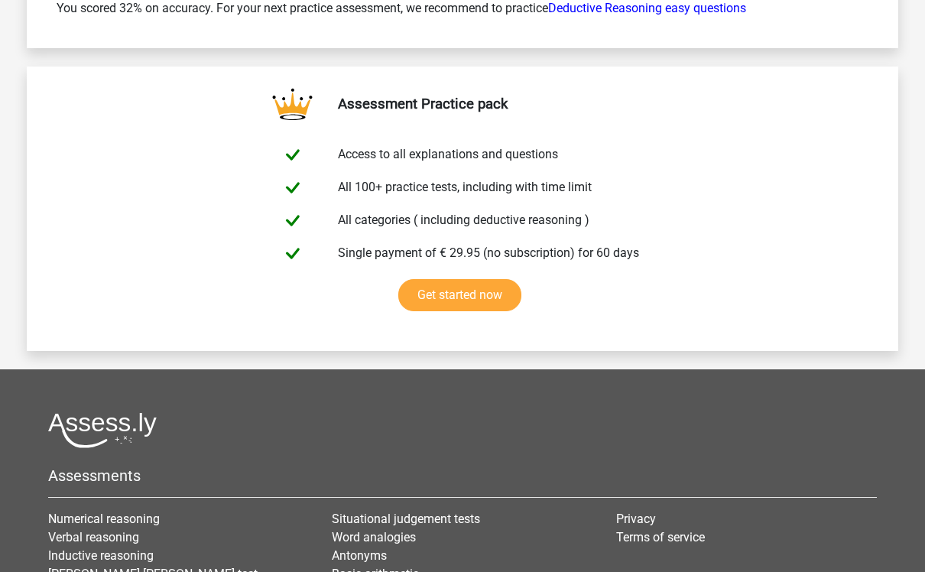
scroll to position [2610, 0]
